Goal: Task Accomplishment & Management: Use online tool/utility

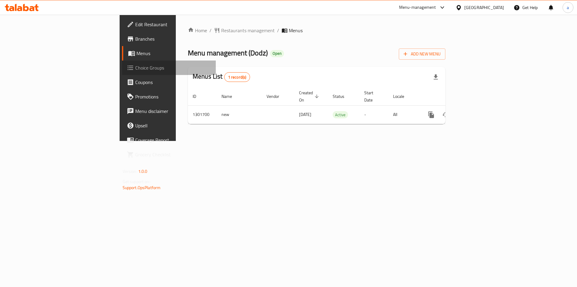
click at [135, 71] on span "Choice Groups" at bounding box center [173, 67] width 76 height 7
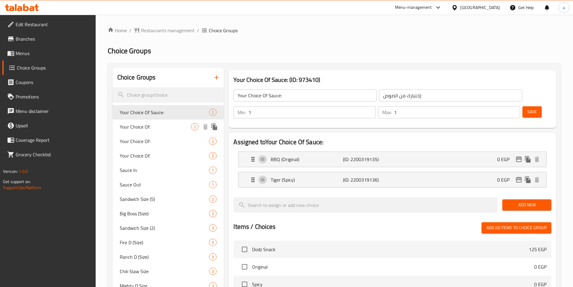
click at [168, 129] on span "Your Choice Of:" at bounding box center [156, 126] width 72 height 7
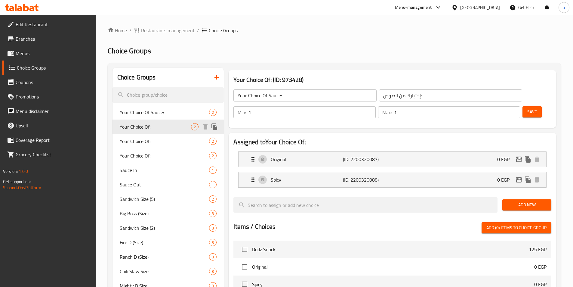
type input "Your Choice Of:"
type input "إختيارك من:"
click at [339, 55] on h2 "Choice Groups" at bounding box center [334, 51] width 453 height 10
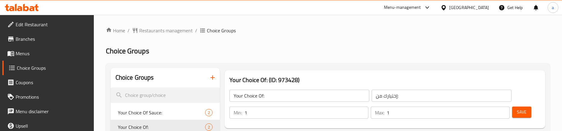
click at [168, 30] on span "Restaurants management" at bounding box center [166, 30] width 54 height 7
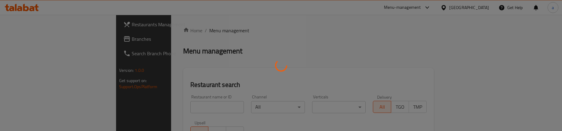
click at [48, 40] on div at bounding box center [281, 65] width 562 height 131
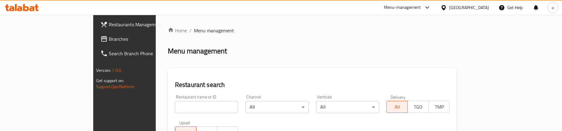
click at [109, 40] on span "Branches" at bounding box center [145, 38] width 73 height 7
